Goal: Browse casually

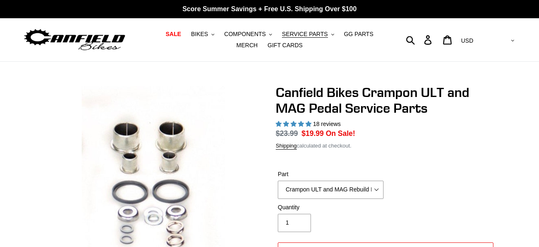
select select "highest-rating"
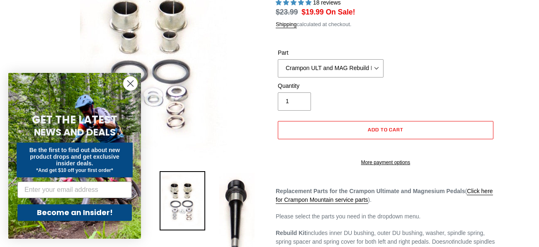
scroll to position [101, 0]
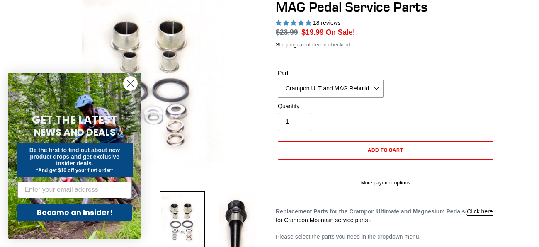
click at [126, 82] on circle "Close dialog" at bounding box center [130, 84] width 14 height 14
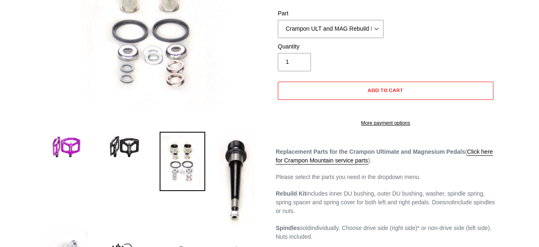
scroll to position [163, 0]
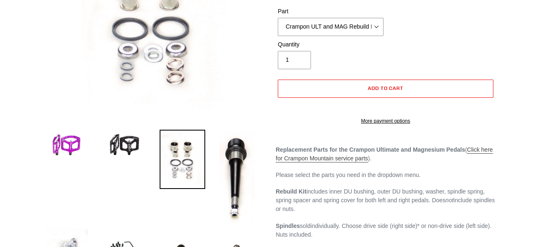
click at [471, 158] on link "Click here for Crampon Mountain service parts" at bounding box center [383, 154] width 217 height 16
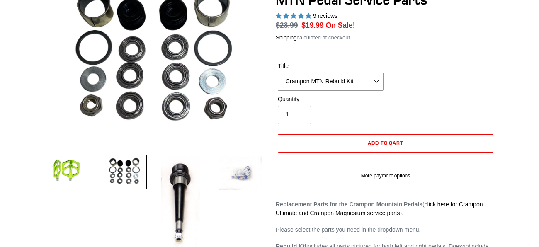
scroll to position [90, 0]
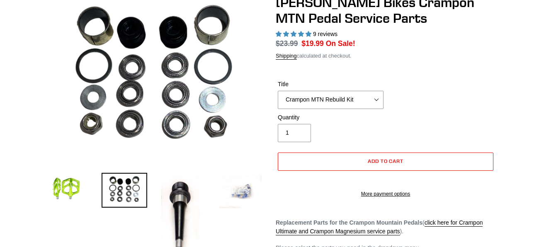
select select "highest-rating"
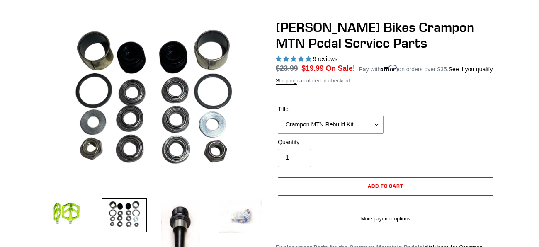
scroll to position [64, 0]
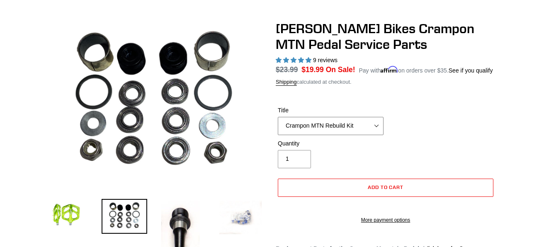
click at [377, 125] on select "Crampon MTN Rebuild Kit Crampon MTN 4mm x 8mm Pin Kit - Silver (20) Crampon MTN…" at bounding box center [331, 126] width 106 height 18
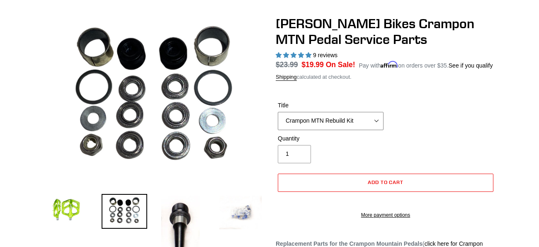
scroll to position [68, 0]
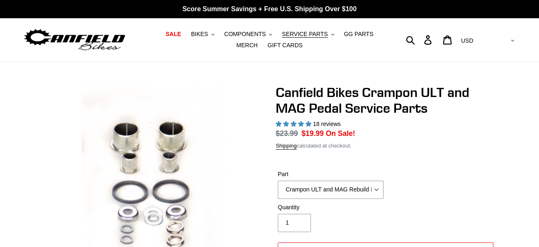
select select "highest-rating"
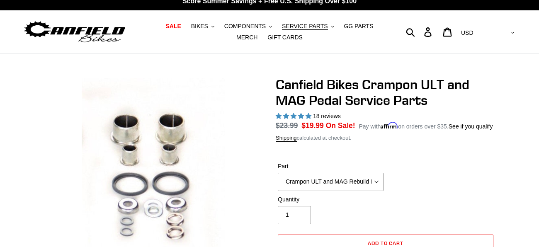
scroll to position [8, 0]
click at [257, 34] on span "MERCH" at bounding box center [246, 37] width 21 height 7
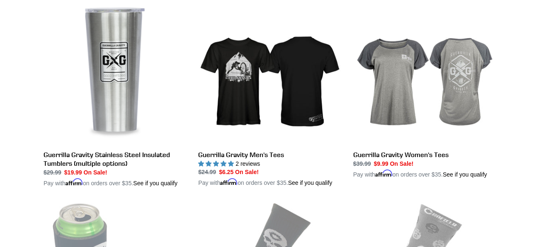
scroll to position [1470, 0]
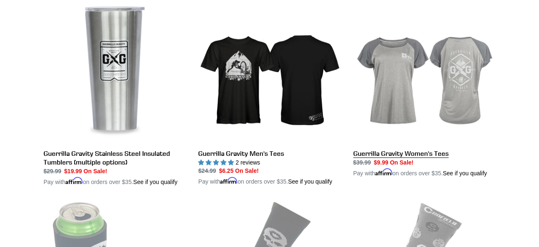
click at [429, 90] on link "Guerrilla Gravity Women's Tees" at bounding box center [424, 89] width 142 height 176
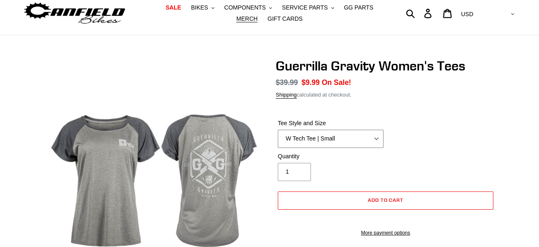
click at [375, 139] on select "W Tech Tee | Small W Tech Tee | Medium W Tech Tee | Large W Tech Tee | X Large …" at bounding box center [331, 139] width 106 height 18
click at [278, 130] on select "W Tech Tee | Small W Tech Tee | Medium W Tech Tee | Large W Tech Tee | X Large …" at bounding box center [331, 139] width 106 height 18
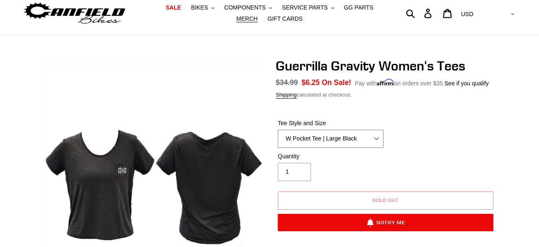
click at [377, 138] on select "W Tech Tee | Small W Tech Tee | Medium W Tech Tee | Large W Tech Tee | X Large …" at bounding box center [331, 139] width 106 height 18
click at [278, 130] on select "W Tech Tee | Small W Tech Tee | Medium W Tech Tee | Large W Tech Tee | X Large …" at bounding box center [331, 139] width 106 height 18
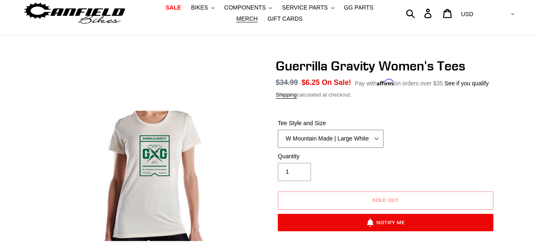
click at [377, 140] on select "W Tech Tee | Small W Tech Tee | Medium W Tech Tee | Large W Tech Tee | X Large …" at bounding box center [331, 139] width 106 height 18
select select "W Tech Tee | Large"
click at [278, 130] on select "W Tech Tee | Small W Tech Tee | Medium W Tech Tee | Large W Tech Tee | X Large …" at bounding box center [331, 139] width 106 height 18
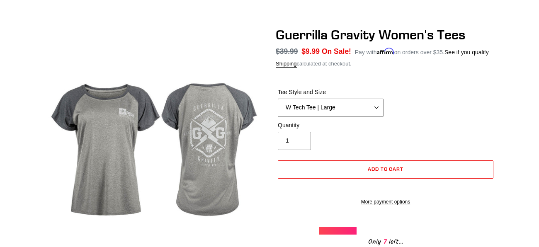
scroll to position [50, 0]
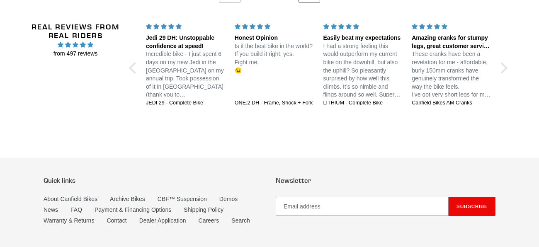
scroll to position [1898, 0]
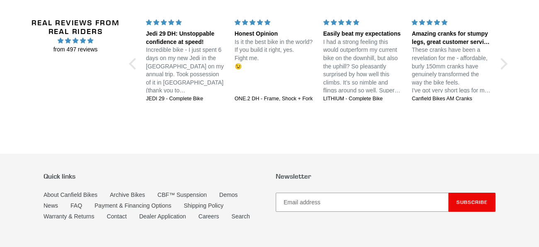
click at [105, 82] on div "Real Reviews from Real Riders from 497 reviews" at bounding box center [75, 59] width 97 height 83
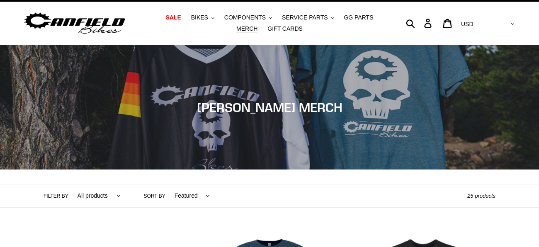
scroll to position [0, 0]
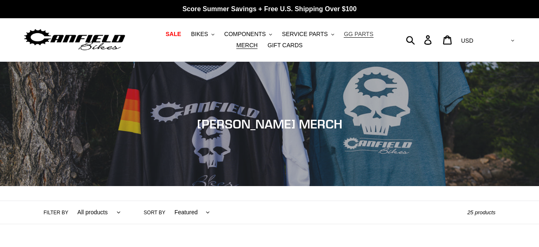
click at [343, 34] on span "GG PARTS" at bounding box center [357, 34] width 29 height 7
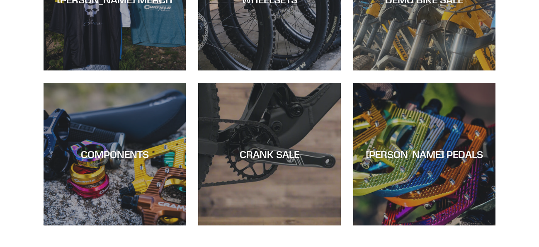
scroll to position [1243, 0]
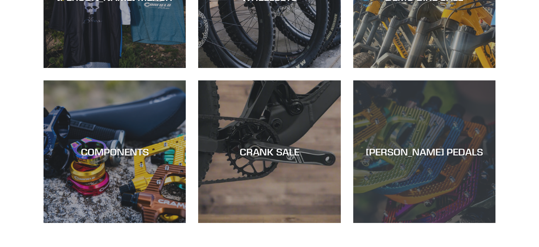
click at [419, 150] on div "CANFIELD PEDALS" at bounding box center [424, 152] width 142 height 12
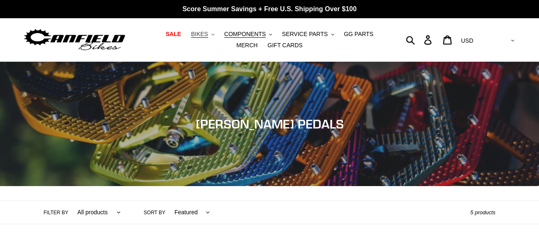
click at [211, 35] on icon ".cls-1{fill:#231f20}" at bounding box center [212, 34] width 3 height 3
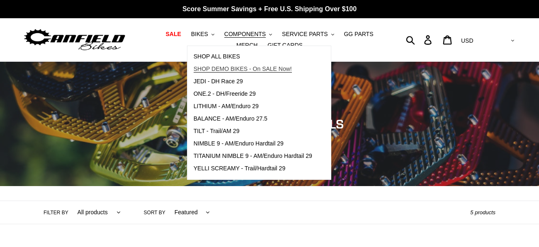
click at [251, 69] on span "SHOP DEMO BIKES - On SALE Now!" at bounding box center [242, 68] width 98 height 7
